Goal: Transaction & Acquisition: Purchase product/service

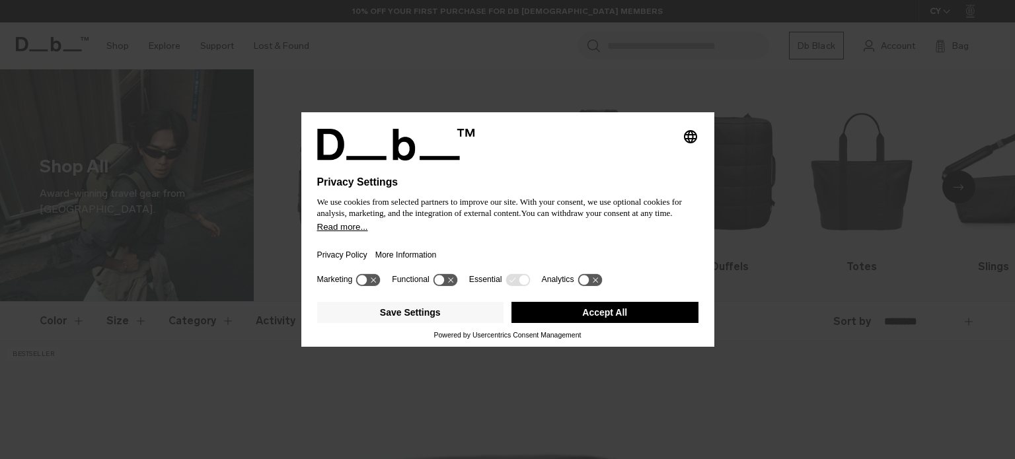
click at [623, 166] on div at bounding box center [507, 169] width 381 height 16
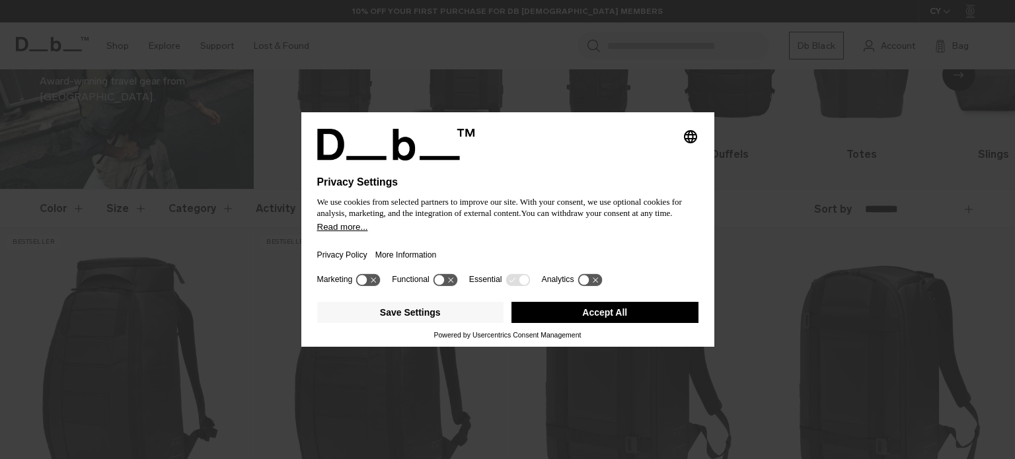
click at [557, 314] on button "Accept All" at bounding box center [605, 312] width 187 height 21
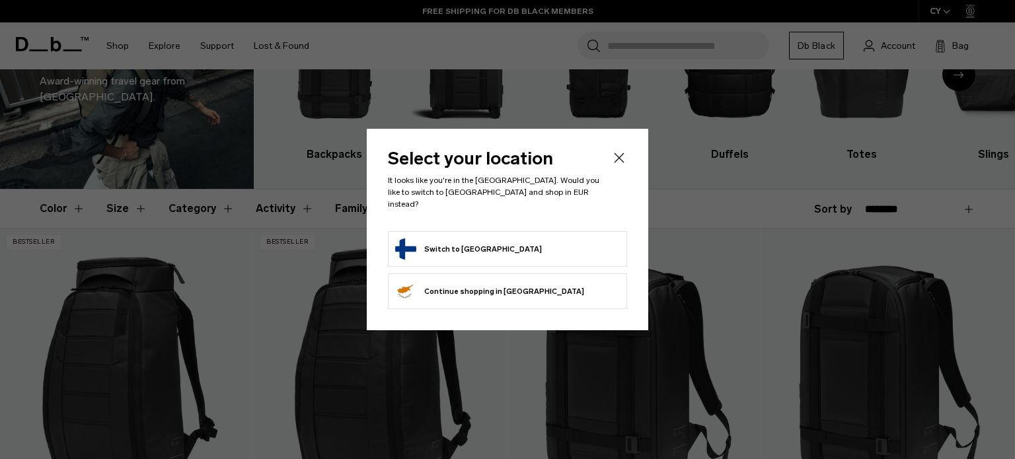
click at [615, 166] on icon "Close" at bounding box center [620, 158] width 16 height 16
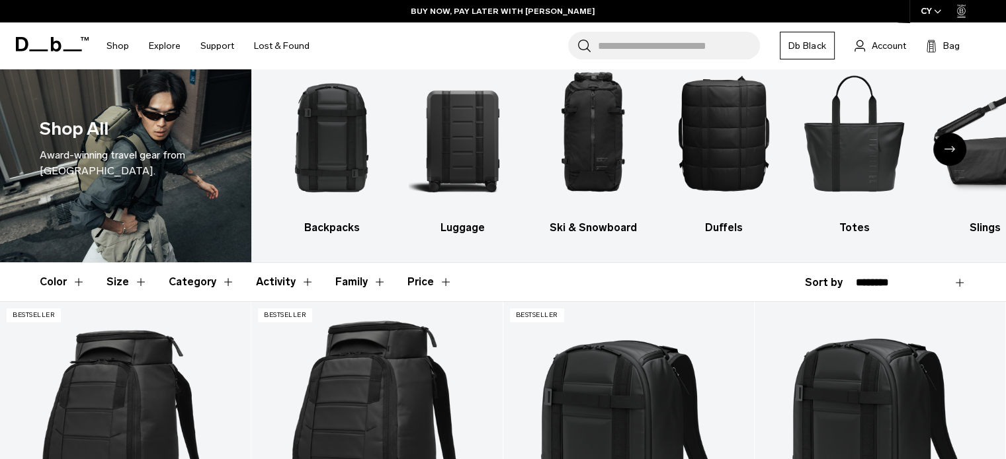
scroll to position [13, 0]
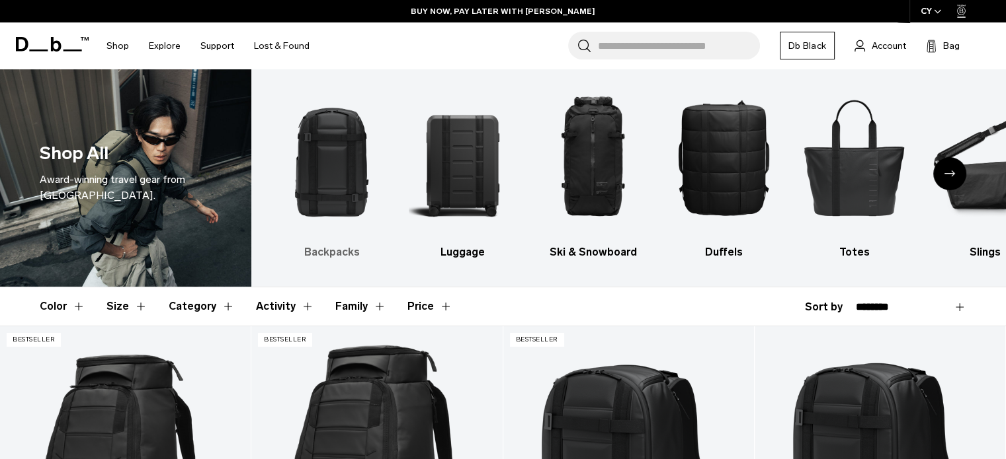
click at [342, 166] on img "1 / 10" at bounding box center [332, 157] width 108 height 161
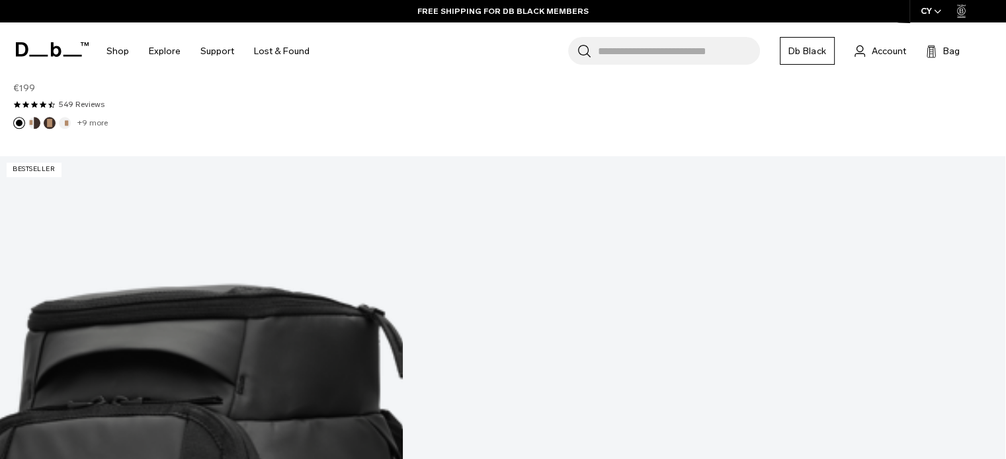
scroll to position [1404, 0]
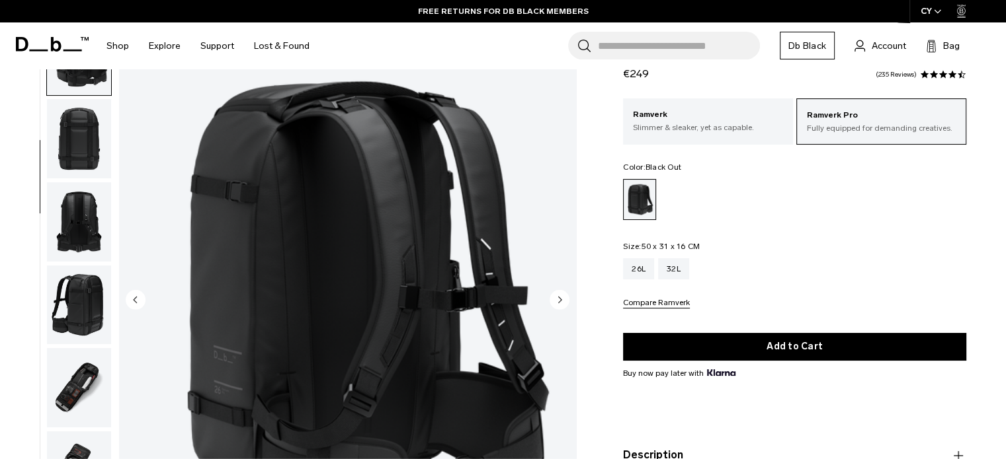
click at [78, 299] on img "button" at bounding box center [79, 305] width 64 height 79
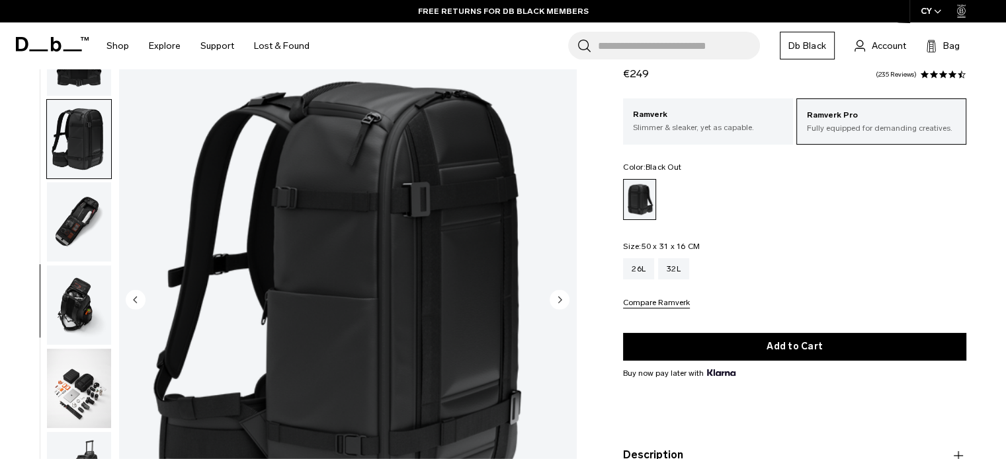
scroll to position [499, 0]
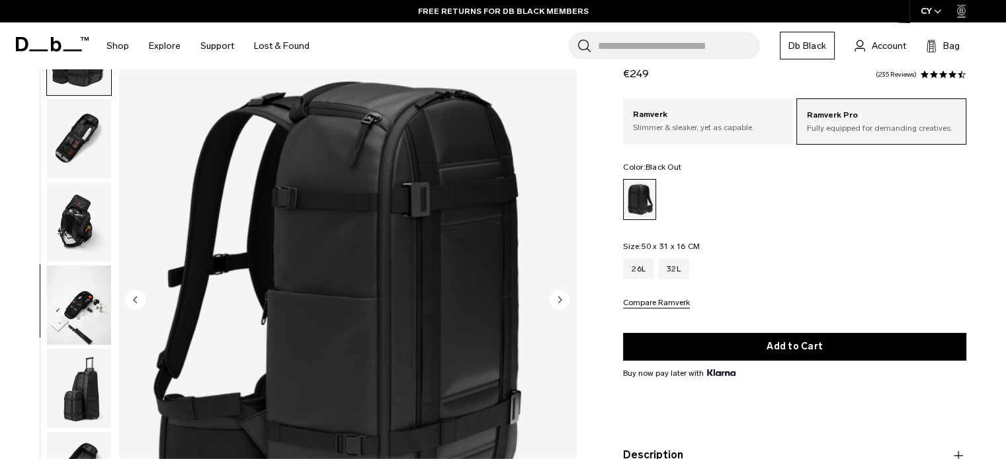
click at [63, 378] on img "button" at bounding box center [79, 388] width 64 height 79
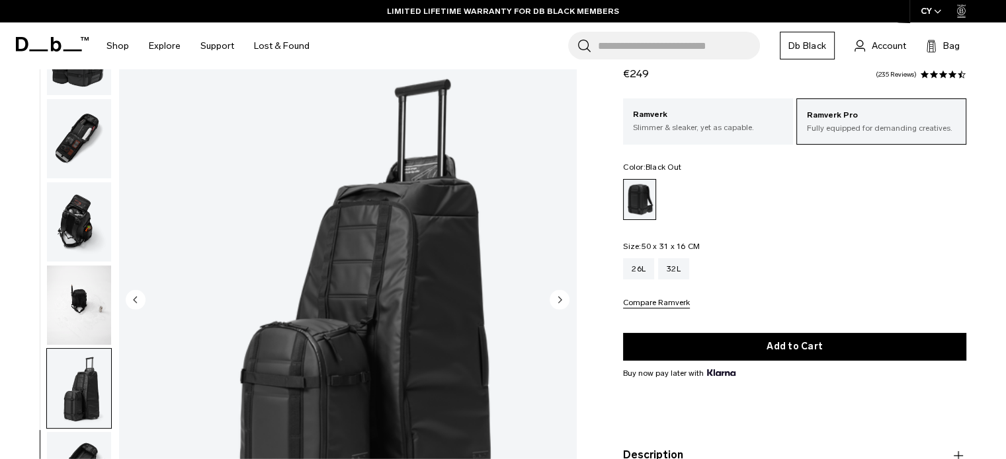
scroll to position [508, 0]
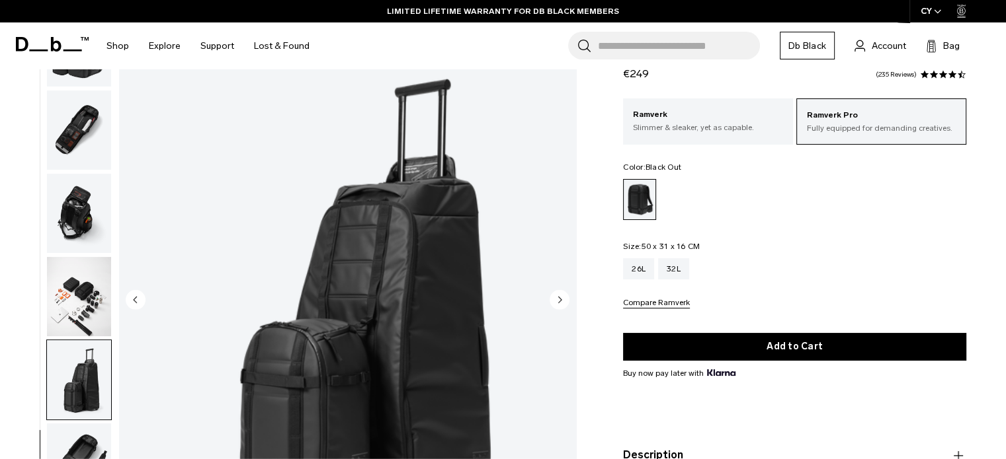
click at [71, 451] on img "button" at bounding box center [79, 463] width 64 height 79
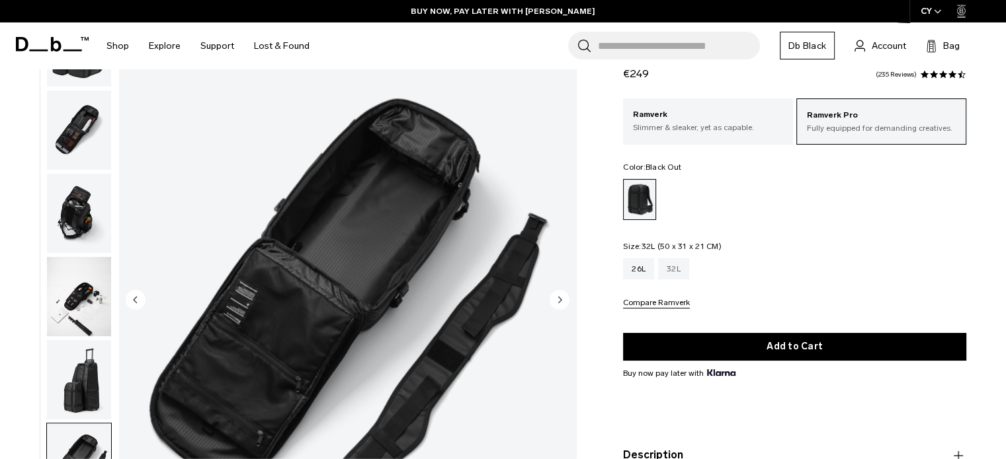
click at [670, 263] on div "32L" at bounding box center [673, 268] width 31 height 21
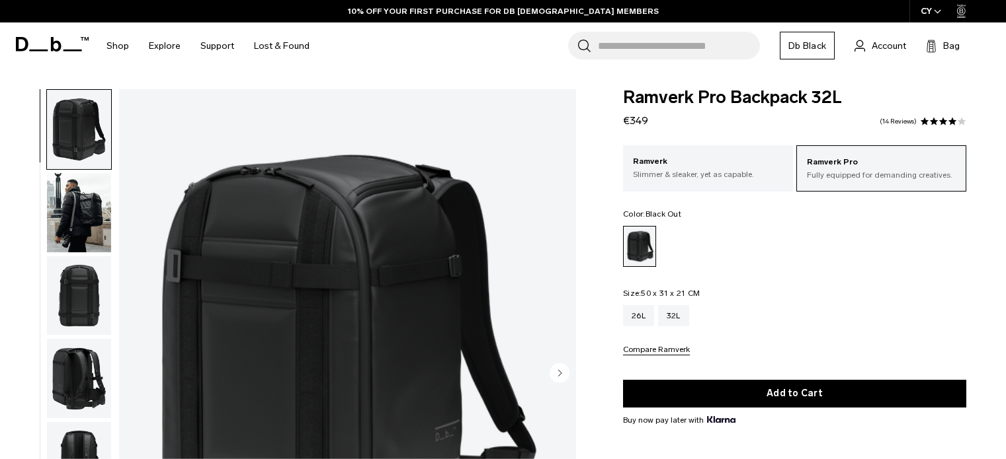
click at [83, 350] on img "button" at bounding box center [79, 378] width 64 height 79
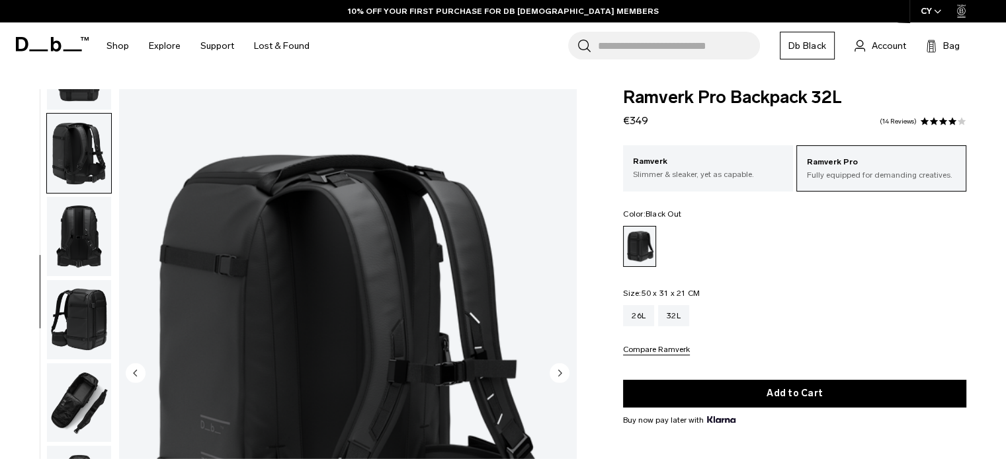
scroll to position [250, 0]
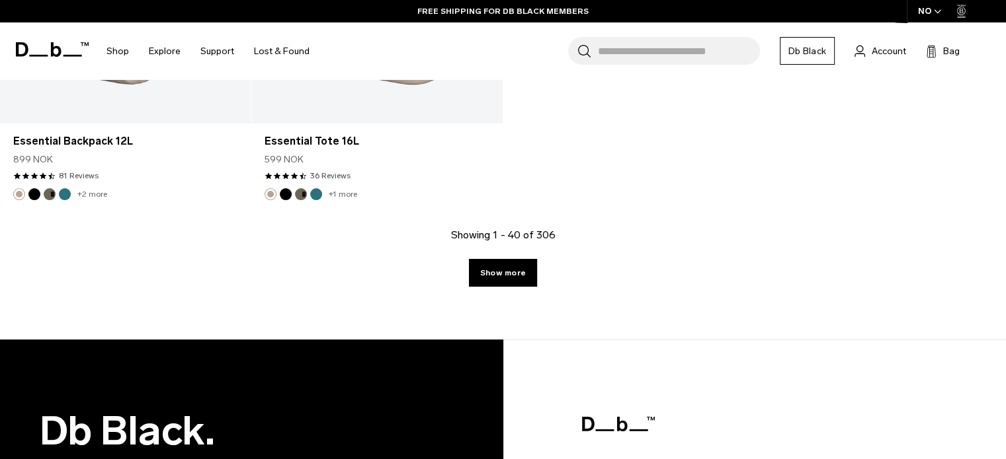
scroll to position [4704, 0]
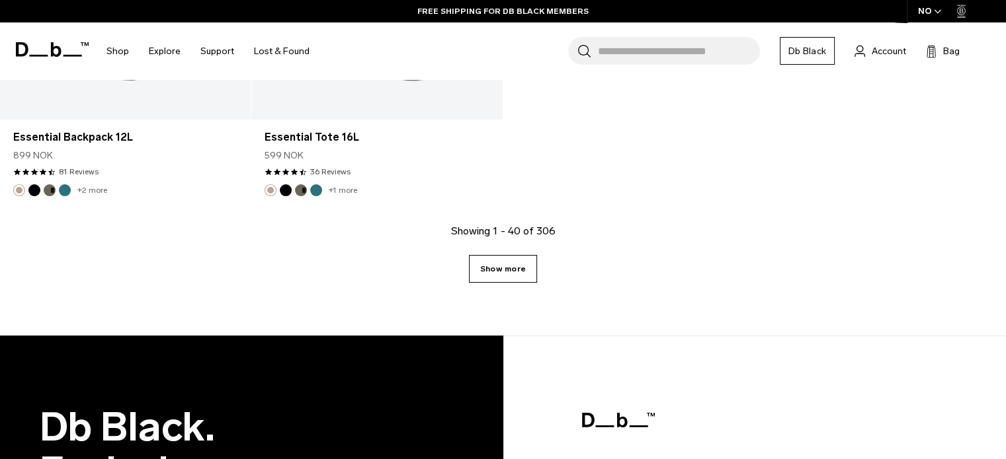
click at [477, 276] on link "Show more" at bounding box center [503, 269] width 68 height 28
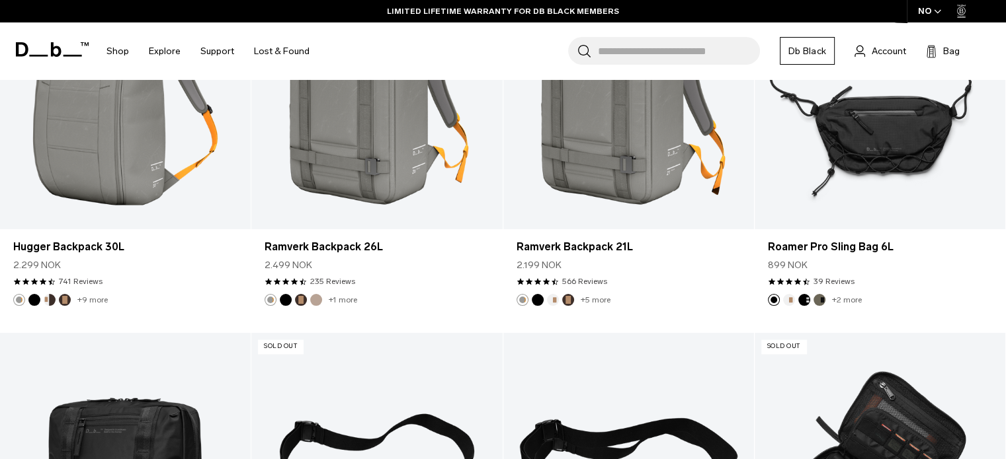
scroll to position [7016, 0]
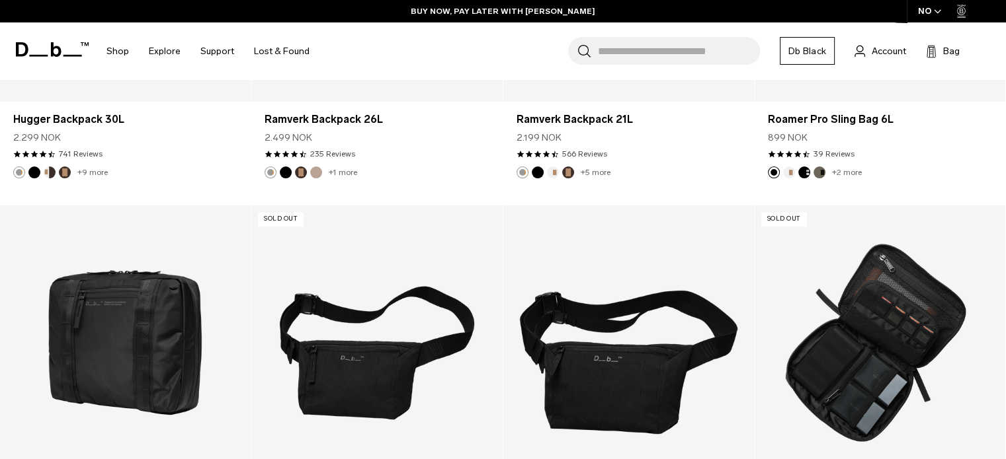
scroll to position [4704, 0]
